Goal: Leave review/rating: Share an evaluation or opinion about a product, service, or content

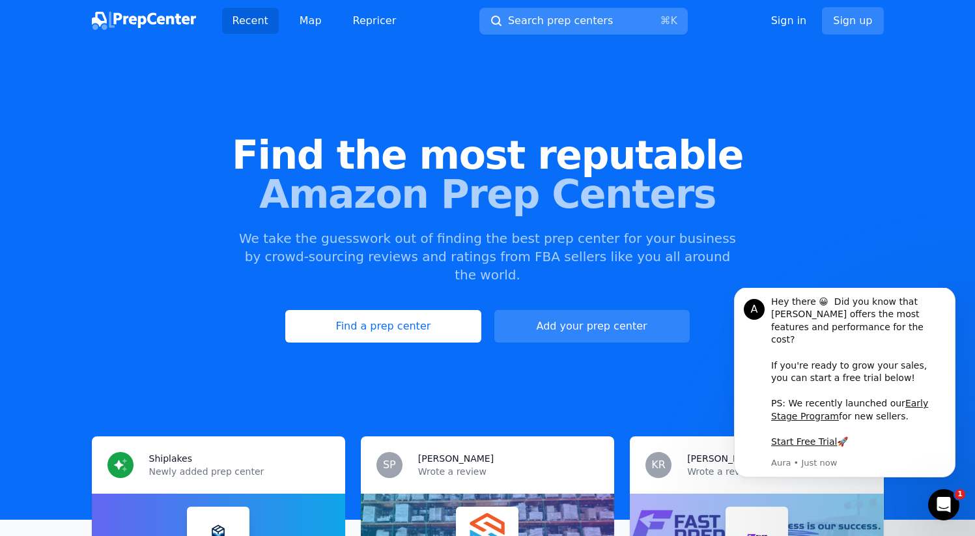
click at [606, 25] on button "Search prep centers ⌘ K" at bounding box center [583, 21] width 208 height 27
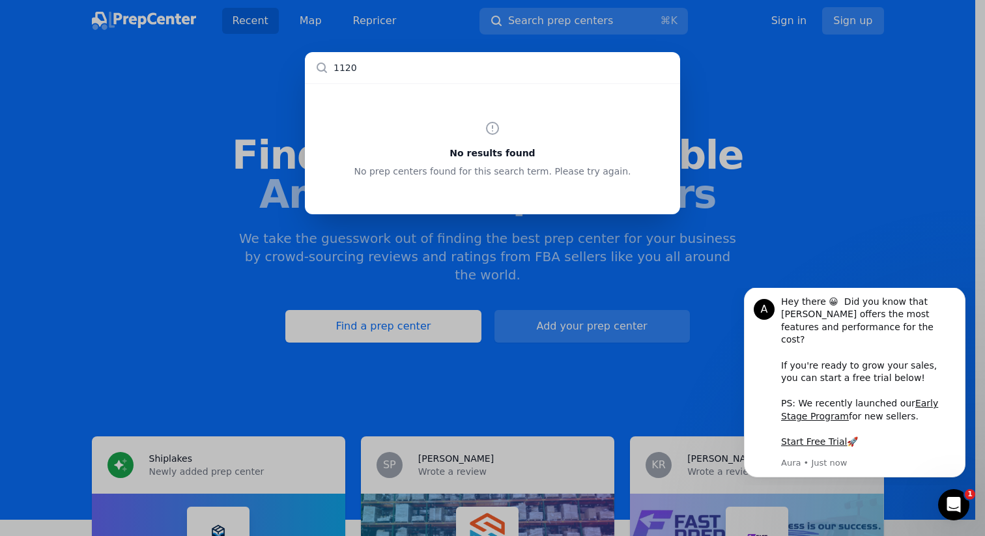
type input "11209"
click at [519, 71] on input "text" at bounding box center [492, 67] width 375 height 31
click at [350, 27] on div "No results found No prep centers found for this search term. Please try again." at bounding box center [492, 268] width 985 height 536
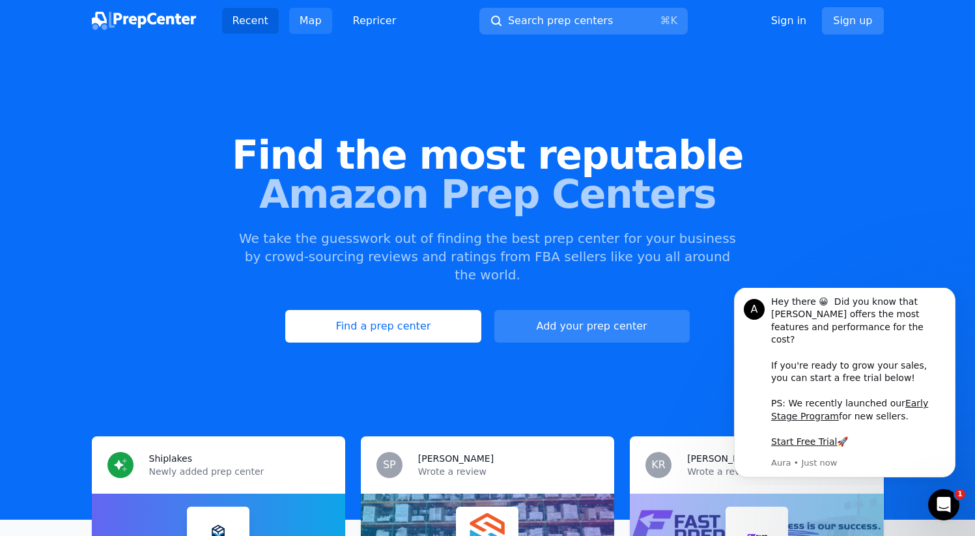
click at [320, 27] on link "Map" at bounding box center [310, 21] width 43 height 26
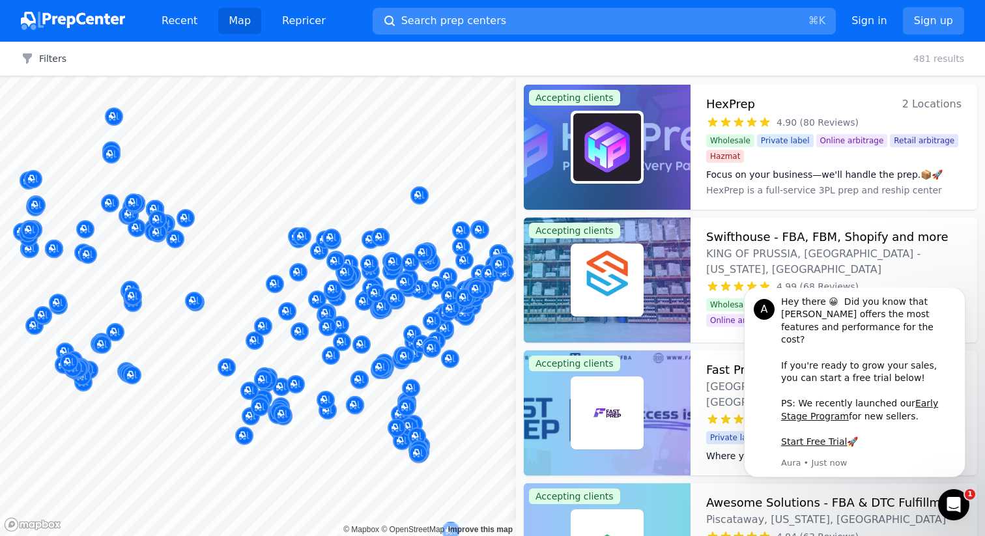
click at [659, 18] on button "Search prep centers ⌘ K" at bounding box center [604, 21] width 463 height 27
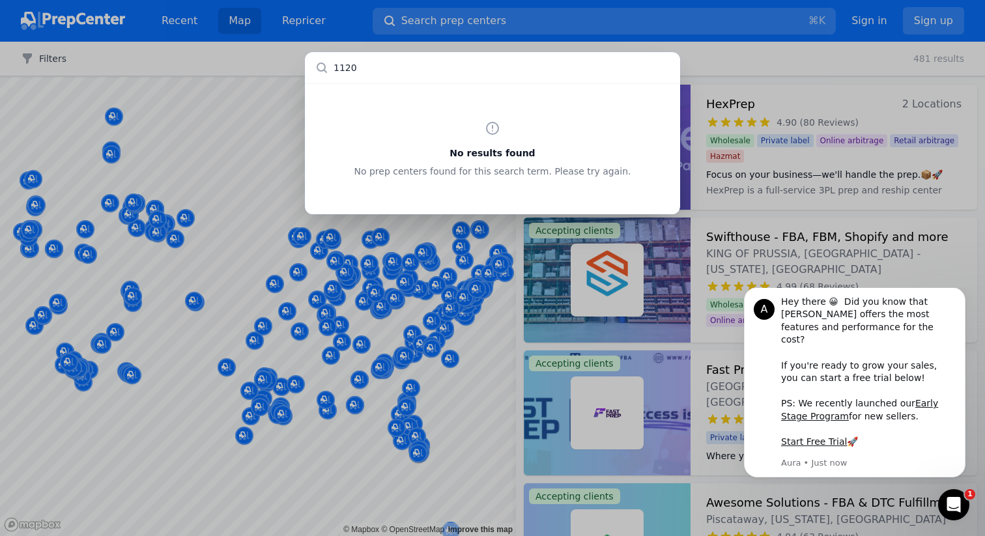
type input "11209"
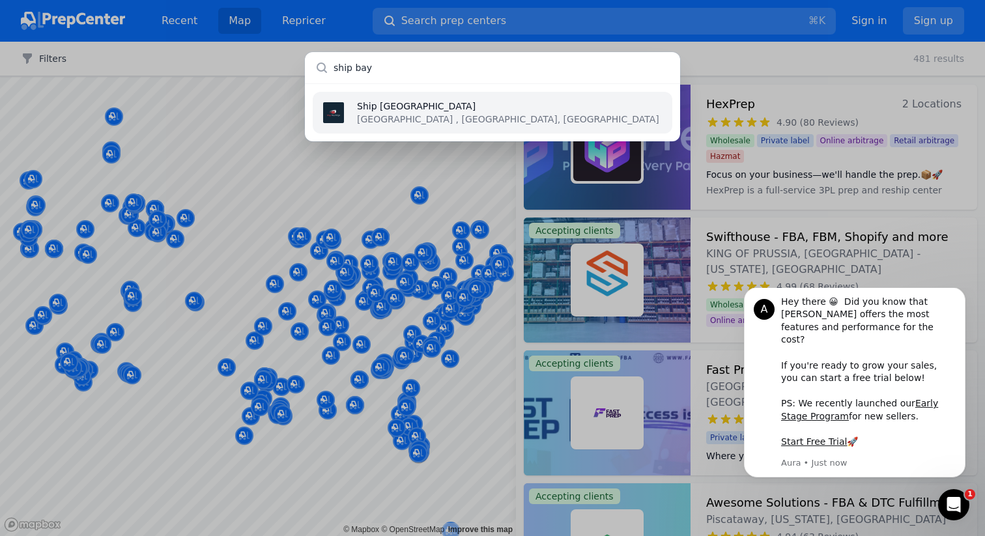
type input "ship bay"
click at [526, 96] on li "[GEOGRAPHIC_DATA] , [GEOGRAPHIC_DATA], [GEOGRAPHIC_DATA]" at bounding box center [493, 113] width 360 height 42
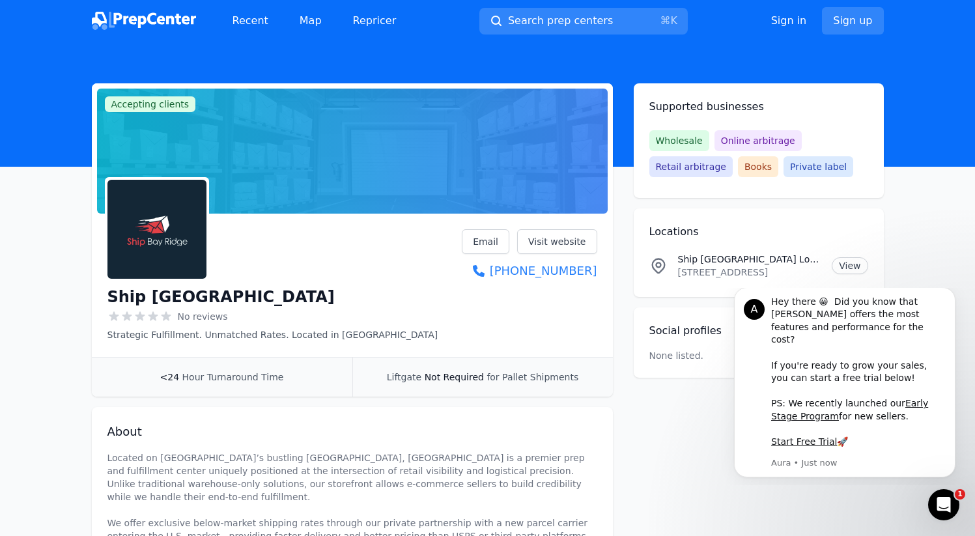
click at [429, 254] on div "Ship Bay Ridge No reviews Strategic Fulfillment. Unmatched Rates. Located in [G…" at bounding box center [352, 285] width 490 height 112
click at [485, 306] on div "Ship Bay Ridge No reviews Strategic Fulfillment. Unmatched Rates. Located in [G…" at bounding box center [352, 285] width 490 height 112
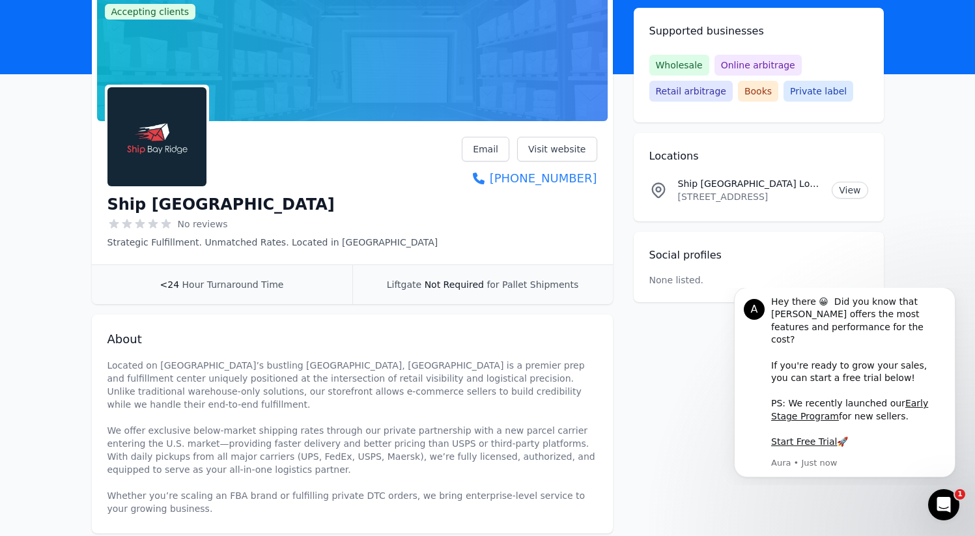
scroll to position [253, 0]
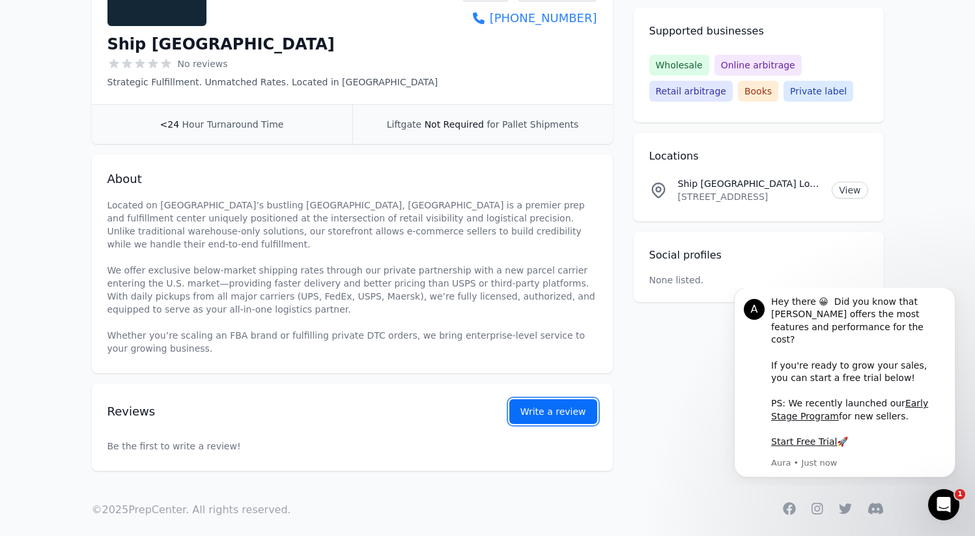
click at [568, 399] on link "Write a review" at bounding box center [553, 411] width 88 height 25
click at [556, 399] on link "Write a review" at bounding box center [553, 411] width 88 height 25
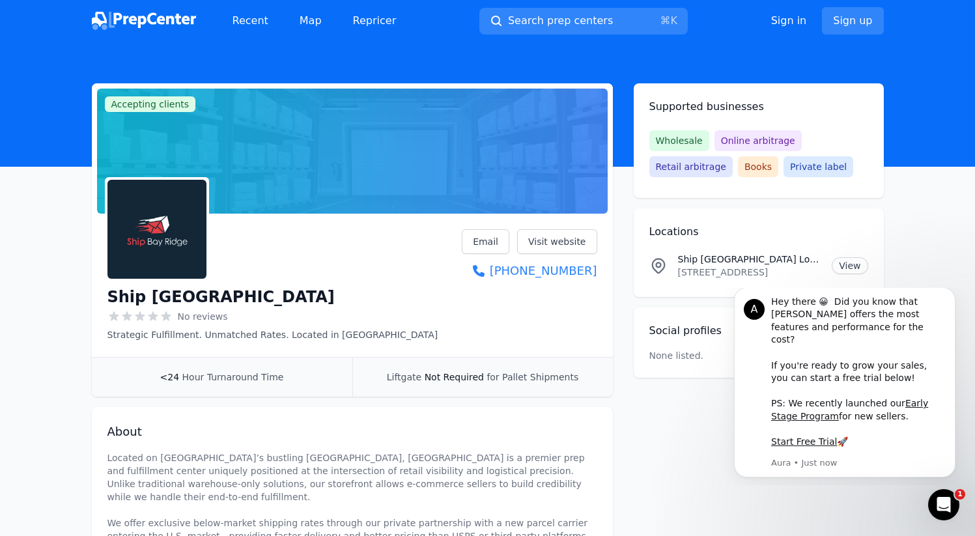
scroll to position [222, 0]
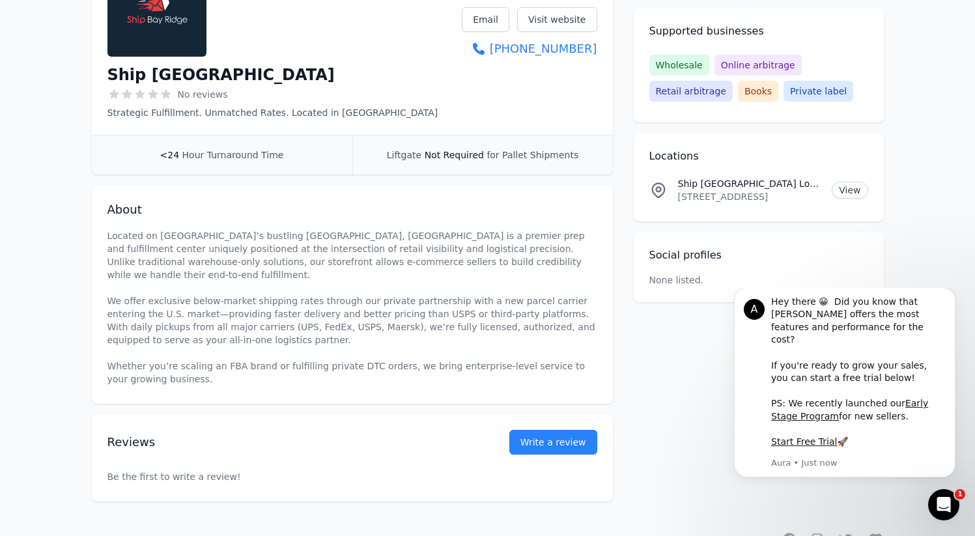
click at [390, 277] on p "Located on [GEOGRAPHIC_DATA]’s bustling [GEOGRAPHIC_DATA], [GEOGRAPHIC_DATA] is…" at bounding box center [352, 307] width 490 height 156
